Goal: Find specific page/section: Find specific page/section

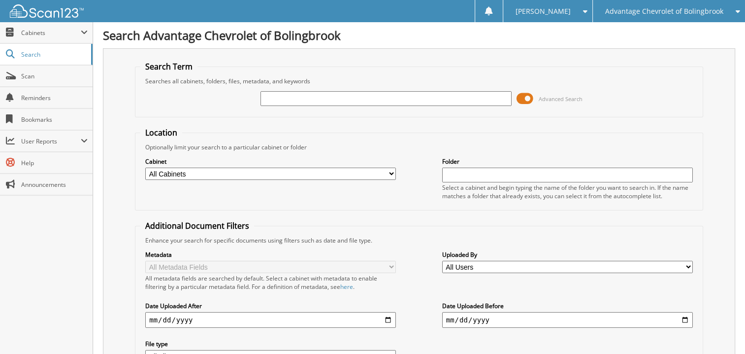
click at [311, 101] on input "text" at bounding box center [386, 98] width 251 height 15
click at [51, 79] on span "Scan" at bounding box center [54, 76] width 66 height 8
click at [293, 102] on input "text" at bounding box center [386, 98] width 251 height 15
click at [299, 97] on input "text" at bounding box center [386, 98] width 251 height 15
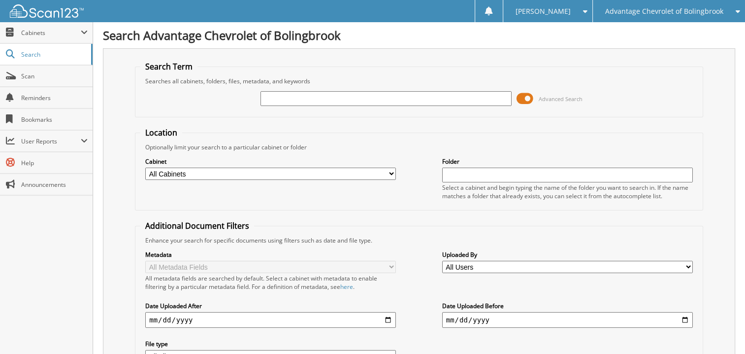
click at [299, 97] on input "text" at bounding box center [386, 98] width 251 height 15
type input "22187"
click at [282, 101] on input "22187" at bounding box center [386, 98] width 251 height 15
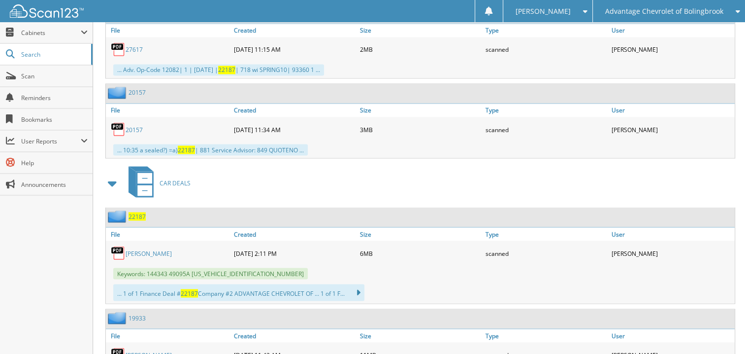
scroll to position [1716, 0]
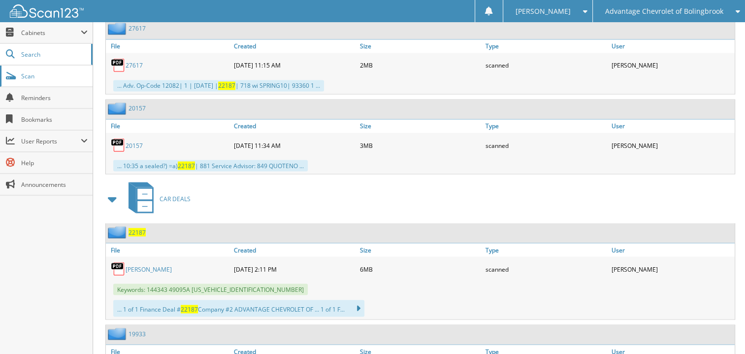
click at [42, 76] on span "Scan" at bounding box center [54, 76] width 66 height 8
